Goal: Information Seeking & Learning: Learn about a topic

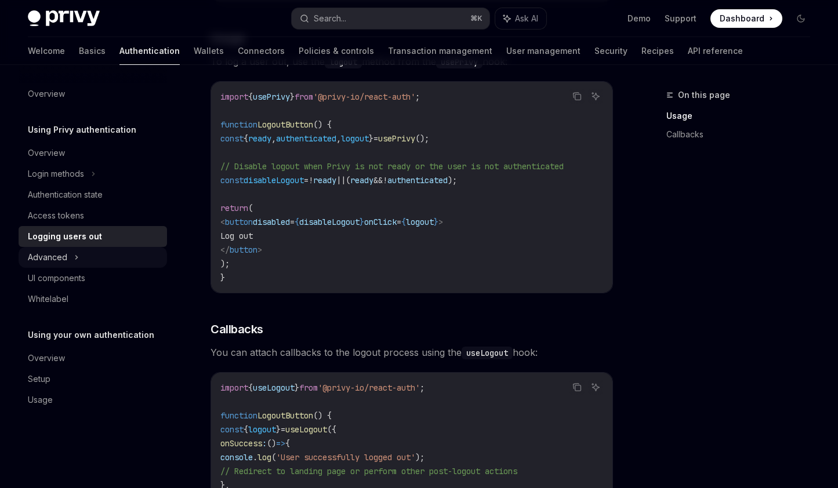
scroll to position [273, 0]
click at [90, 259] on div "Advanced" at bounding box center [93, 257] width 149 height 21
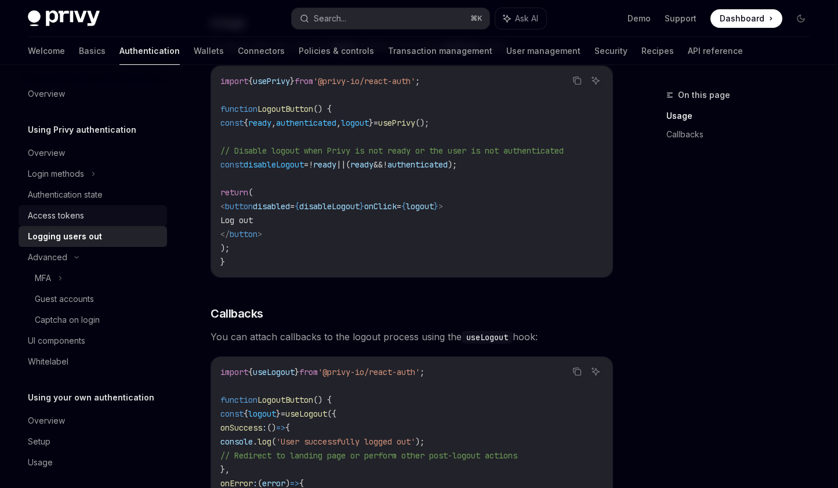
scroll to position [288, 0]
click at [86, 193] on div "Authentication state" at bounding box center [65, 195] width 75 height 14
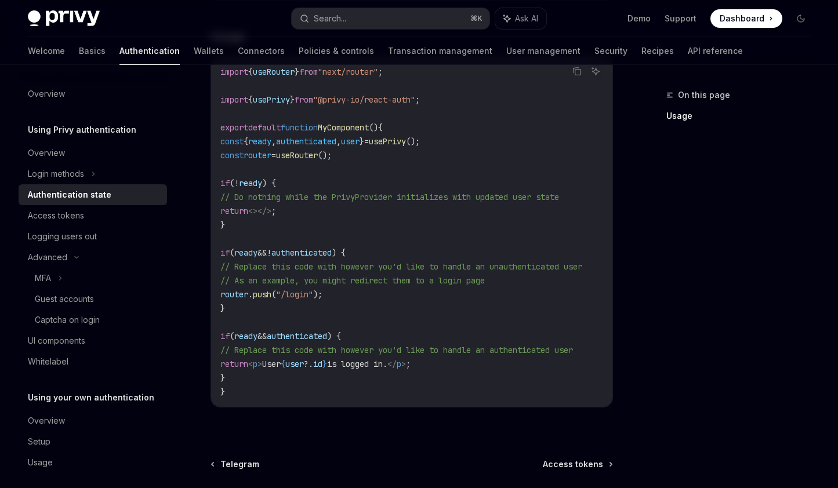
scroll to position [385, 0]
click at [271, 142] on span "ready" at bounding box center [259, 140] width 23 height 10
copy span "ready"
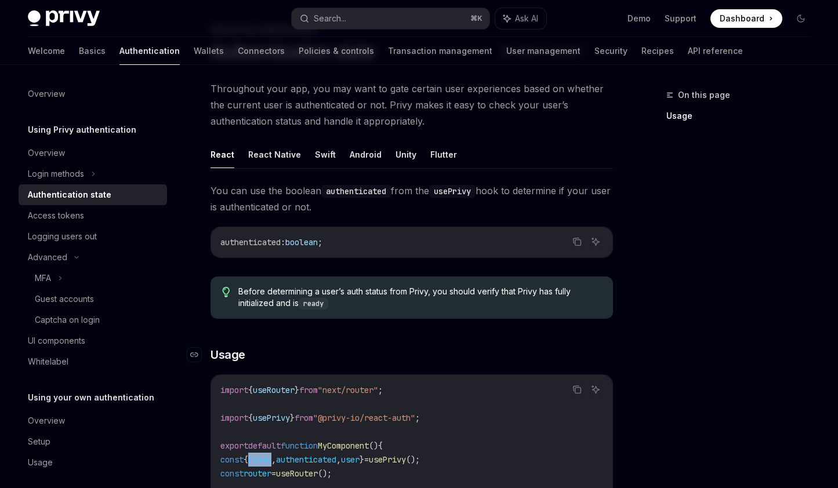
scroll to position [0, 0]
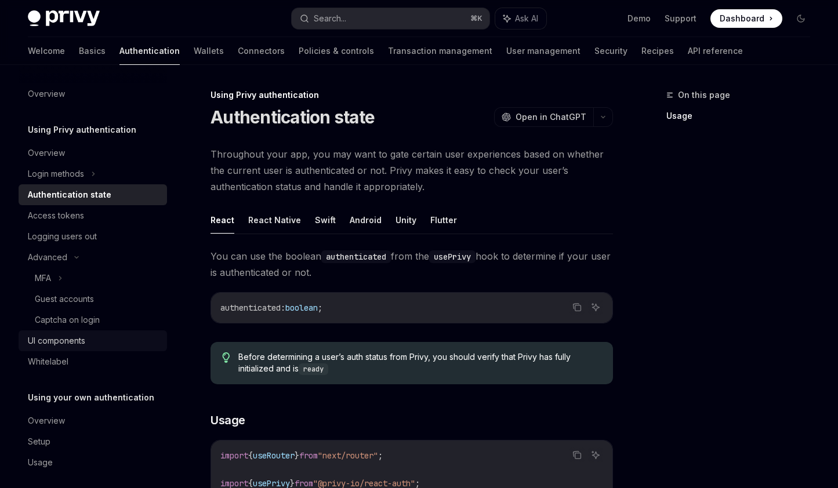
click at [53, 341] on div "UI components" at bounding box center [56, 341] width 57 height 14
type textarea "*"
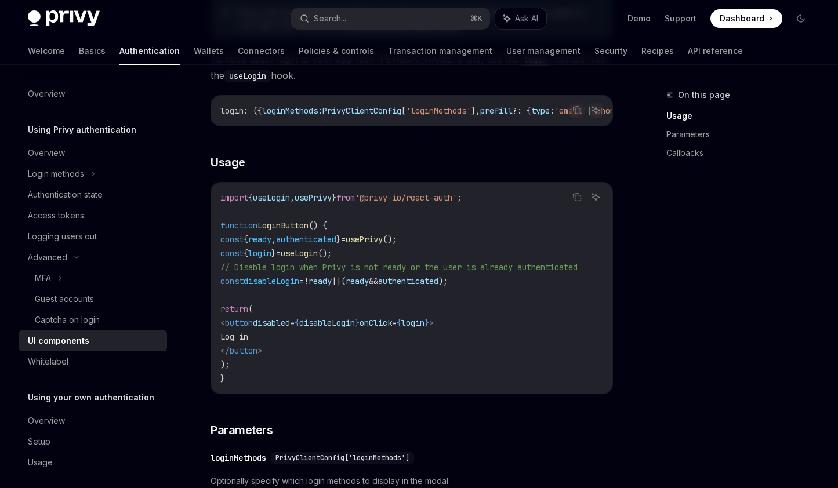
scroll to position [700, 0]
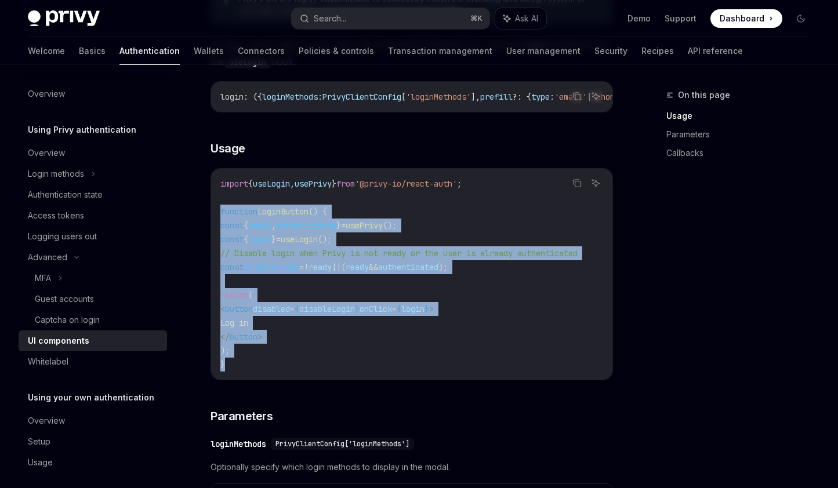
drag, startPoint x: 246, startPoint y: 371, endPoint x: 218, endPoint y: 215, distance: 158.6
click at [218, 215] on div "import { useLogin , usePrivy } from '@privy-io/react-auth' ; function LoginButt…" at bounding box center [411, 274] width 401 height 211
copy code "function LoginButton () { const { ready , authenticated } = usePrivy (); const …"
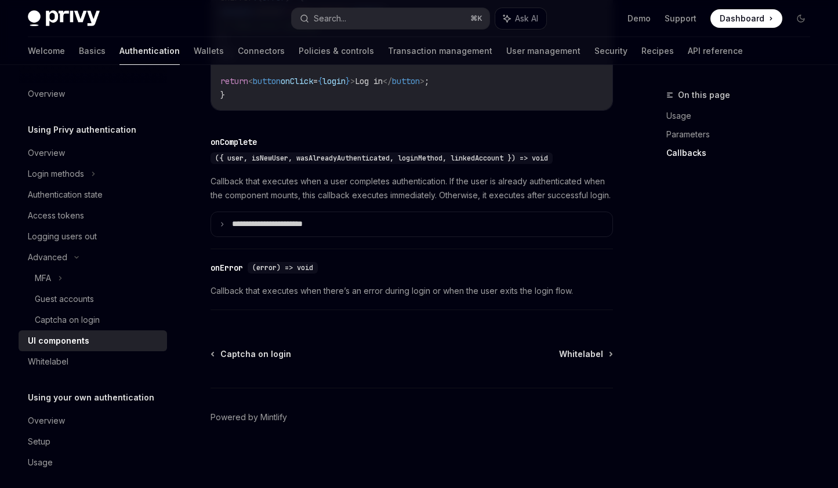
scroll to position [1725, 0]
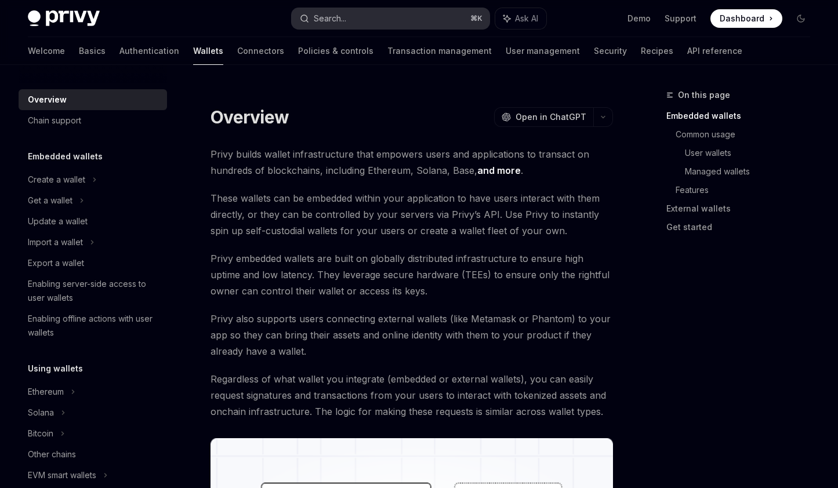
click at [335, 21] on div "Search..." at bounding box center [330, 19] width 32 height 14
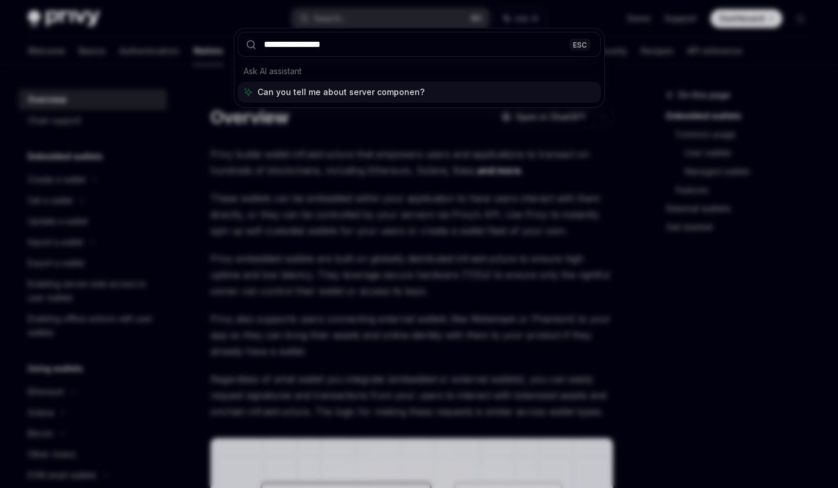
type input "**********"
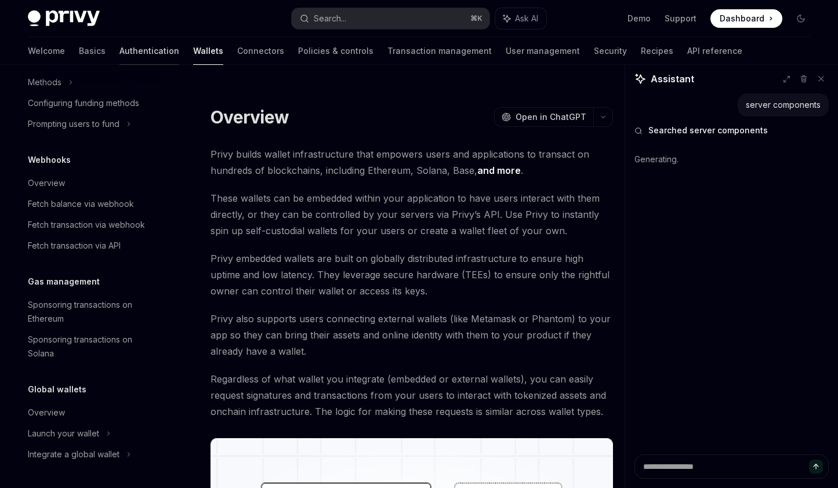
click at [119, 52] on link "Authentication" at bounding box center [149, 51] width 60 height 28
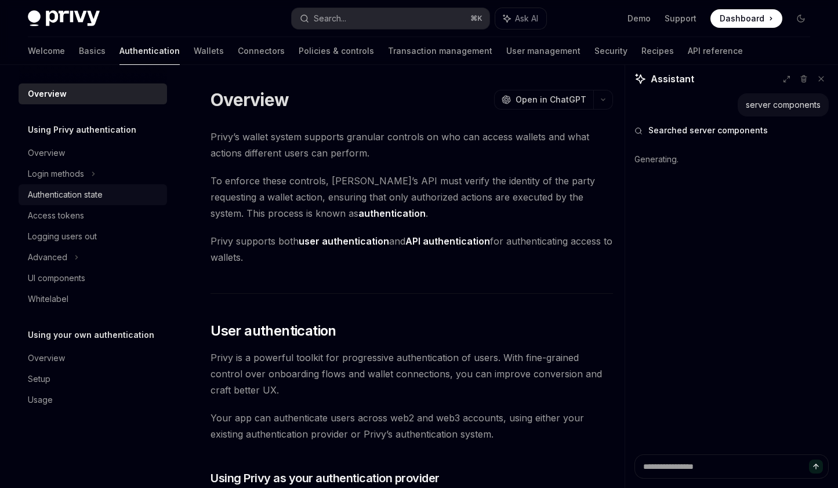
click at [96, 198] on div "Authentication state" at bounding box center [65, 195] width 75 height 14
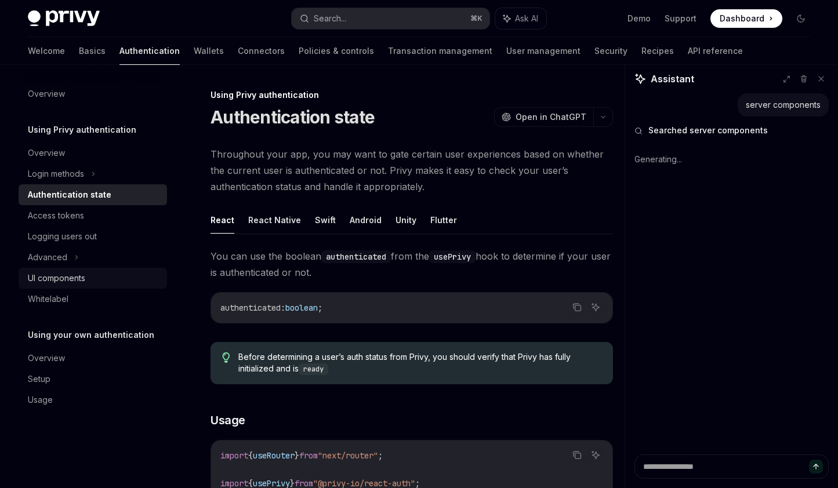
click at [74, 281] on div "UI components" at bounding box center [56, 278] width 57 height 14
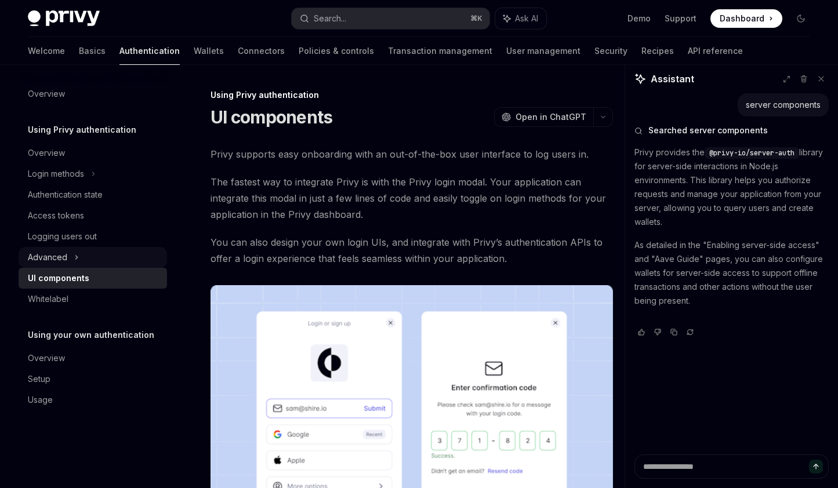
click at [75, 258] on icon at bounding box center [76, 258] width 5 height 14
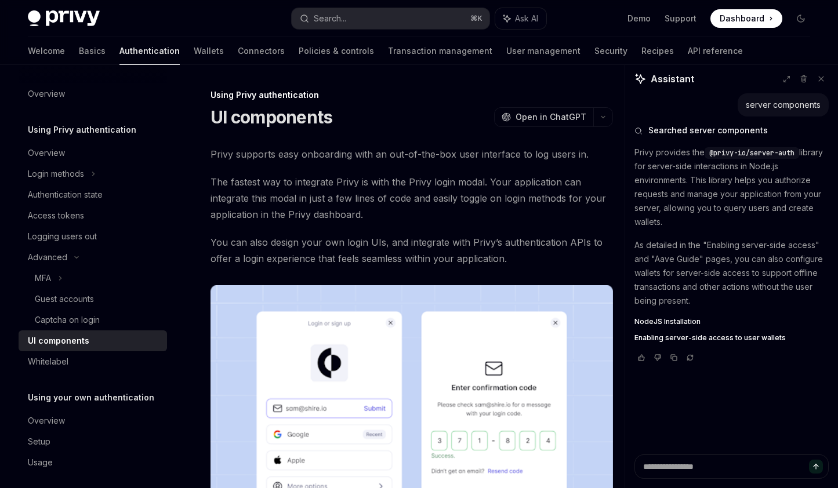
type textarea "*"
